Goal: Navigation & Orientation: Find specific page/section

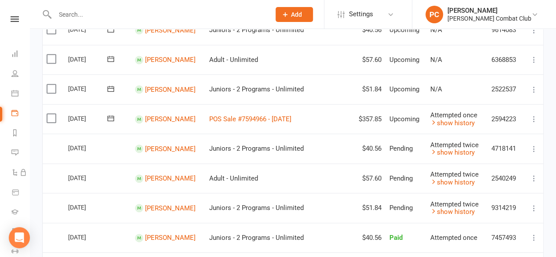
click at [11, 18] on icon at bounding box center [15, 19] width 8 height 6
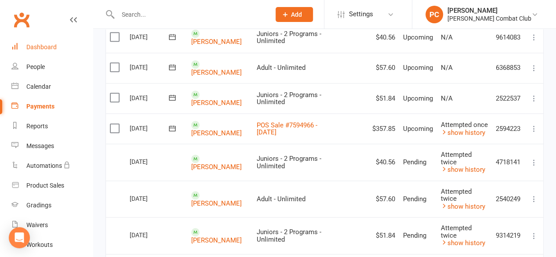
click at [49, 45] on div "Dashboard" at bounding box center [41, 47] width 30 height 7
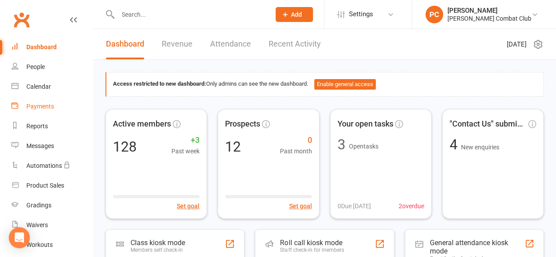
click at [44, 104] on div "Payments" at bounding box center [40, 106] width 28 height 7
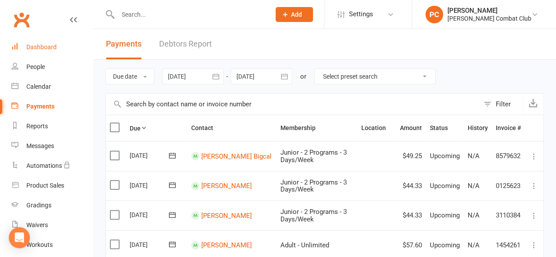
click at [40, 44] on div "Dashboard" at bounding box center [41, 47] width 30 height 7
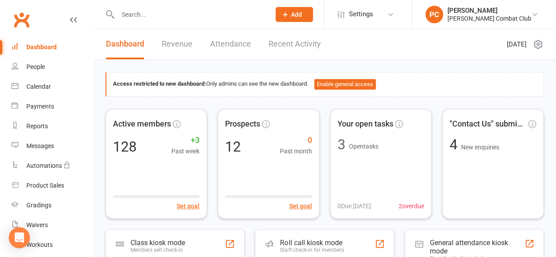
click at [185, 43] on link "Revenue" at bounding box center [177, 44] width 31 height 30
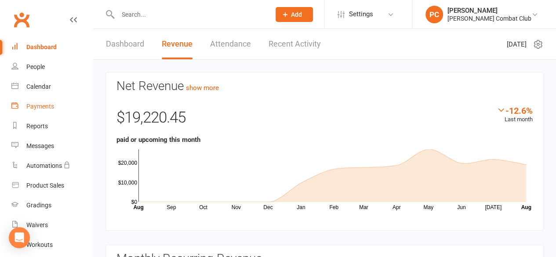
click at [48, 108] on div "Payments" at bounding box center [40, 106] width 28 height 7
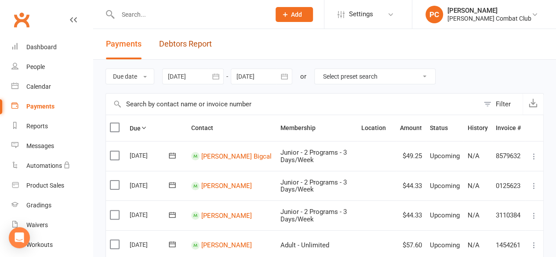
click at [178, 43] on link "Debtors Report" at bounding box center [185, 44] width 53 height 30
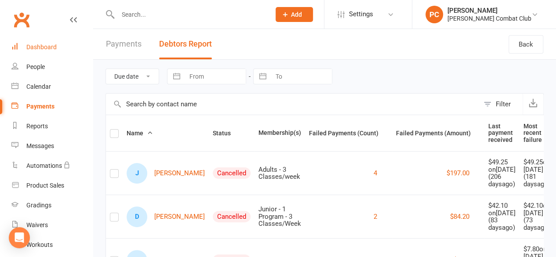
click at [36, 50] on div "Dashboard" at bounding box center [41, 47] width 30 height 7
